Goal: Transaction & Acquisition: Purchase product/service

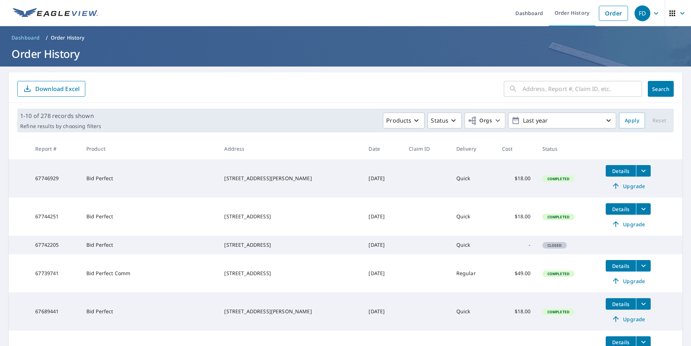
scroll to position [1, 0]
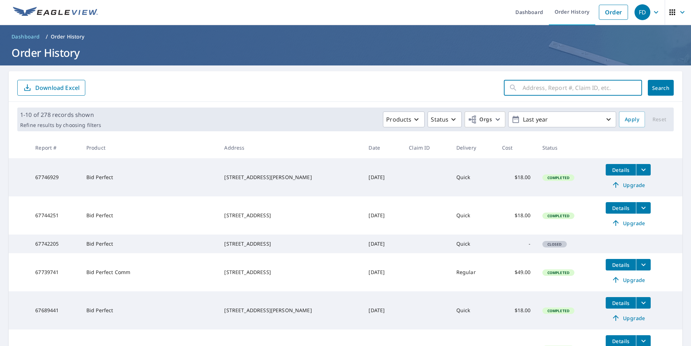
paste input "67402808"
type input "67402808"
click at [666, 86] on span "Search" at bounding box center [660, 87] width 14 height 7
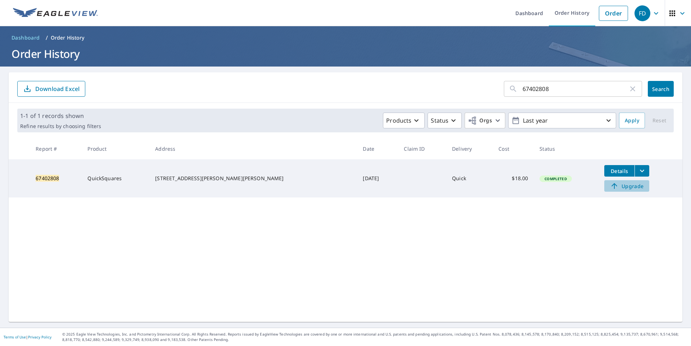
click at [621, 186] on span "Upgrade" at bounding box center [626, 186] width 36 height 9
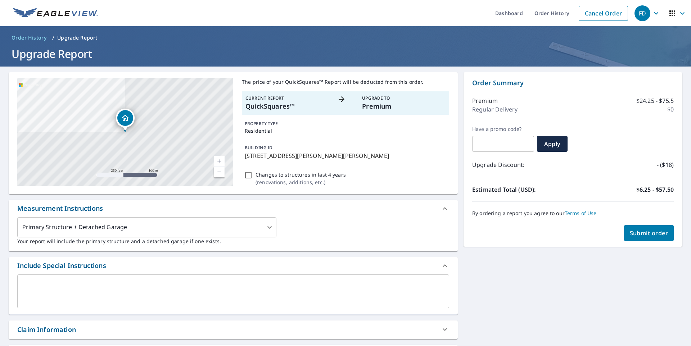
click at [633, 231] on span "Submit order" at bounding box center [649, 233] width 38 height 8
